Goal: Navigation & Orientation: Go to known website

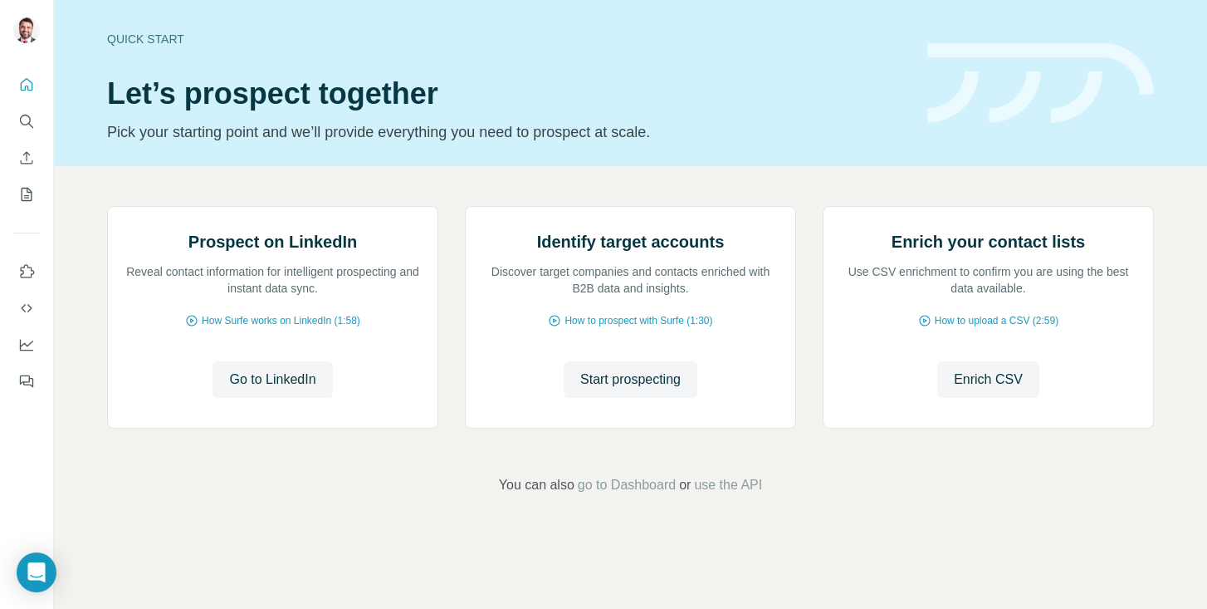
scroll to position [109, 0]
click at [263, 389] on span "Go to LinkedIn" at bounding box center [272, 379] width 86 height 20
